Goal: Information Seeking & Learning: Learn about a topic

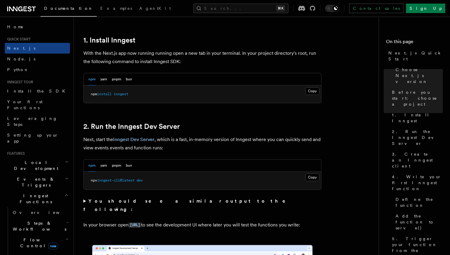
scroll to position [328, 0]
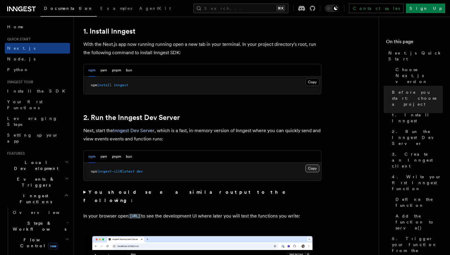
click at [314, 171] on button "Copy Copied" at bounding box center [312, 169] width 14 height 8
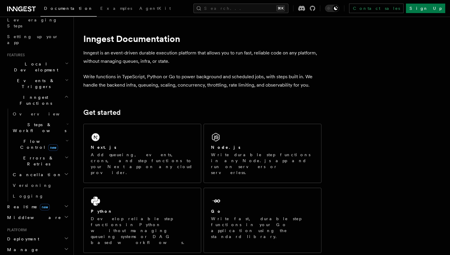
scroll to position [221, 0]
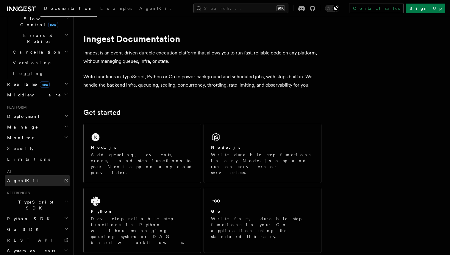
click at [31, 175] on link "AgentKit" at bounding box center [37, 180] width 65 height 11
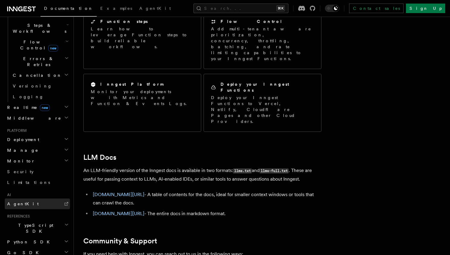
scroll to position [212, 0]
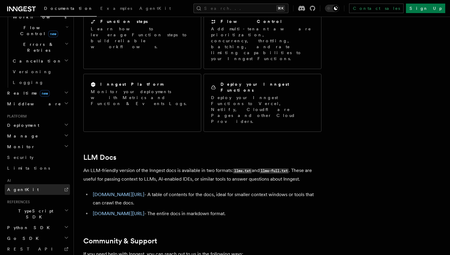
click at [16, 187] on span "AgentKit" at bounding box center [23, 189] width 32 height 5
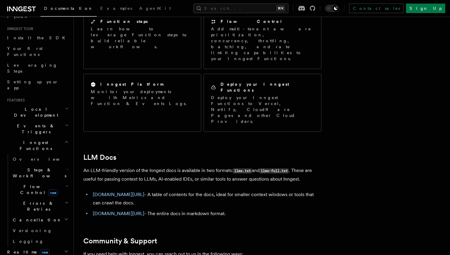
scroll to position [0, 0]
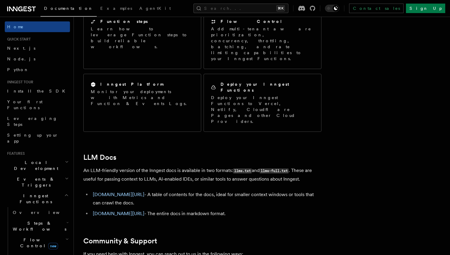
click at [65, 190] on h2 "Inngest Functions" at bounding box center [37, 198] width 65 height 17
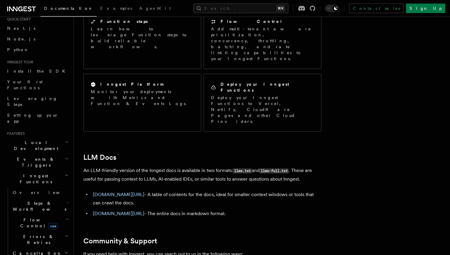
scroll to position [24, 0]
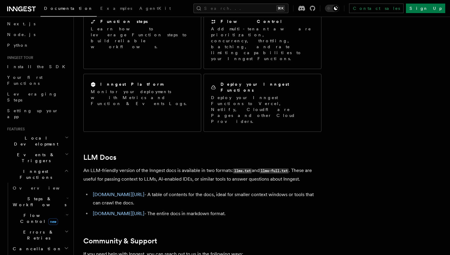
click at [62, 210] on h2 "Flow Control new" at bounding box center [40, 218] width 60 height 17
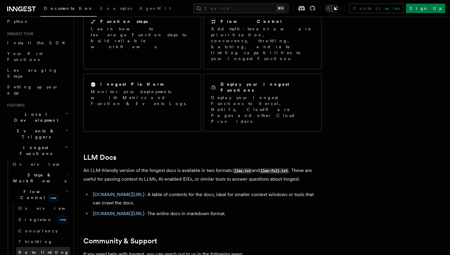
scroll to position [46, 0]
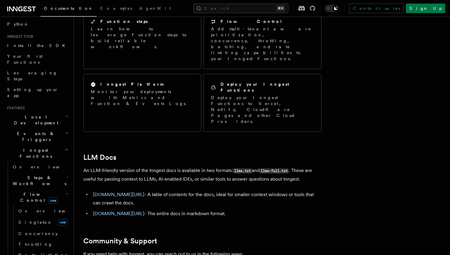
click at [68, 189] on h2 "Flow Control new" at bounding box center [40, 197] width 60 height 17
click at [68, 175] on icon "button" at bounding box center [67, 177] width 2 height 5
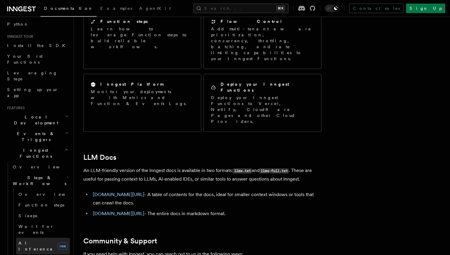
click at [29, 241] on span "AI Inference" at bounding box center [35, 246] width 35 height 11
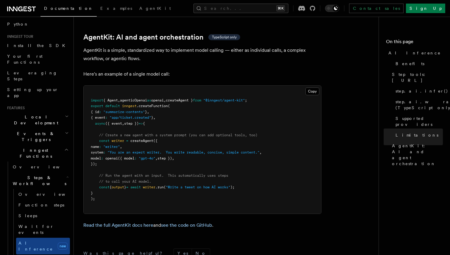
scroll to position [1750, 0]
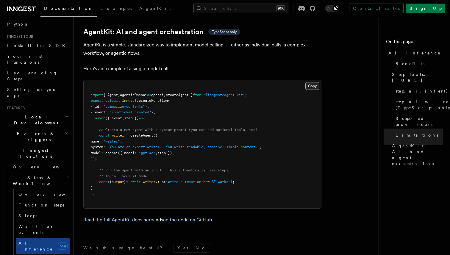
click at [312, 82] on button "Copy Copied" at bounding box center [312, 86] width 14 height 8
drag, startPoint x: 90, startPoint y: 68, endPoint x: 279, endPoint y: 70, distance: 189.0
click at [279, 80] on pre "import { Agent , agenticOpenai as openai , createAgent } from "@inngest/agent-k…" at bounding box center [203, 144] width 238 height 128
copy span "import { Agent , agenticOpenai as openai , createAgent } from "@inngest/agent-k…"
drag, startPoint x: 98, startPoint y: 111, endPoint x: 109, endPoint y: 134, distance: 26.0
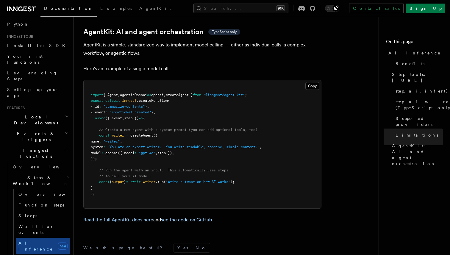
click at [109, 134] on pre "import { Agent , agenticOpenai as openai , createAgent } from "@inngest/agent-k…" at bounding box center [203, 144] width 238 height 128
click at [106, 134] on pre "import { Agent , agenticOpenai as openai , createAgent } from "@inngest/agent-k…" at bounding box center [203, 144] width 238 height 128
drag, startPoint x: 106, startPoint y: 134, endPoint x: 100, endPoint y: 113, distance: 21.9
click at [100, 113] on pre "import { Agent , agenticOpenai as openai , createAgent } from "@inngest/agent-k…" at bounding box center [203, 144] width 238 height 128
copy code "const writer = createAgent ({ name : "writer" , system : "You are an expert wri…"
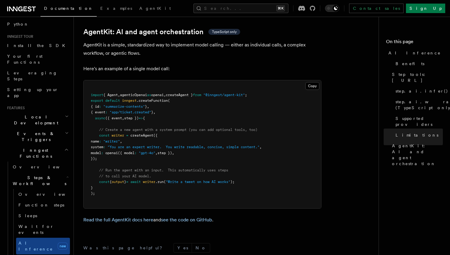
click at [202, 110] on pre "import { Agent , agenticOpenai as openai , createAgent } from "@inngest/agent-k…" at bounding box center [203, 144] width 238 height 128
